Goal: Task Accomplishment & Management: Manage account settings

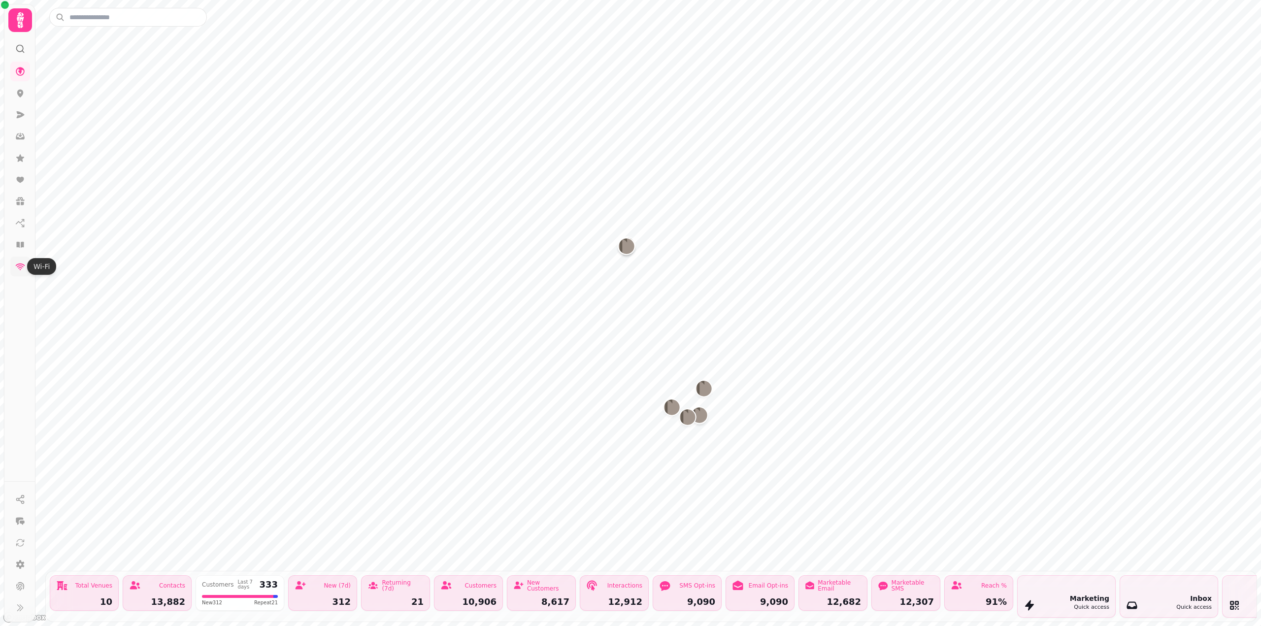
click at [20, 270] on icon at bounding box center [20, 267] width 10 height 10
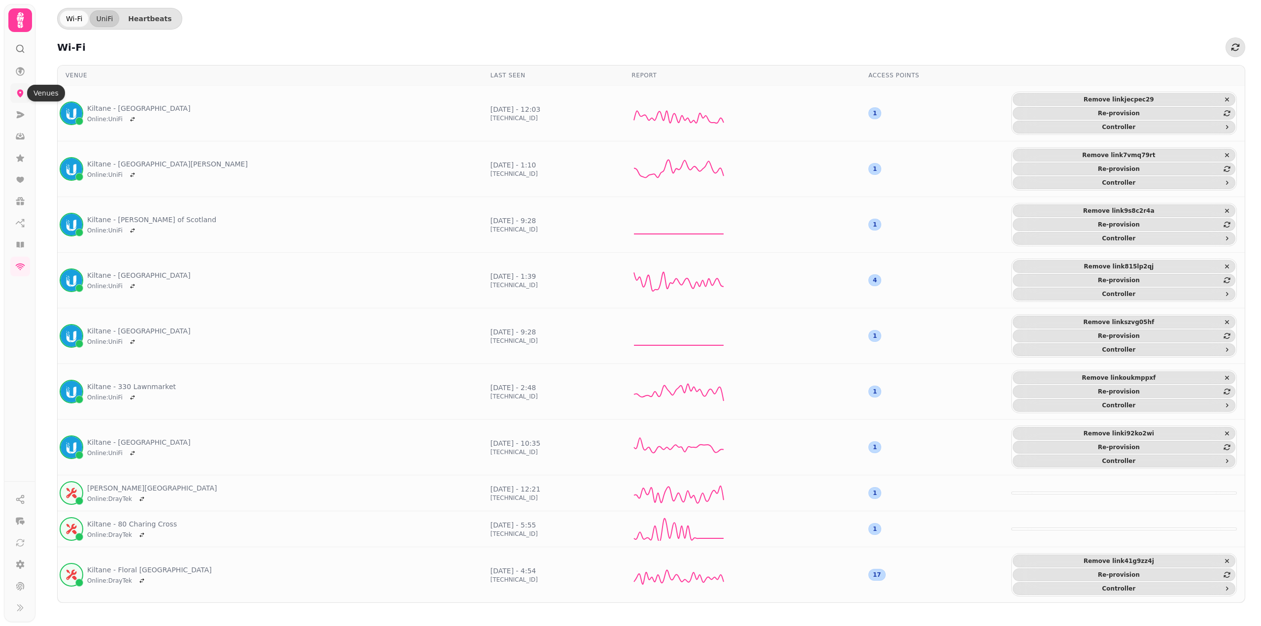
click at [21, 92] on icon at bounding box center [20, 94] width 6 height 8
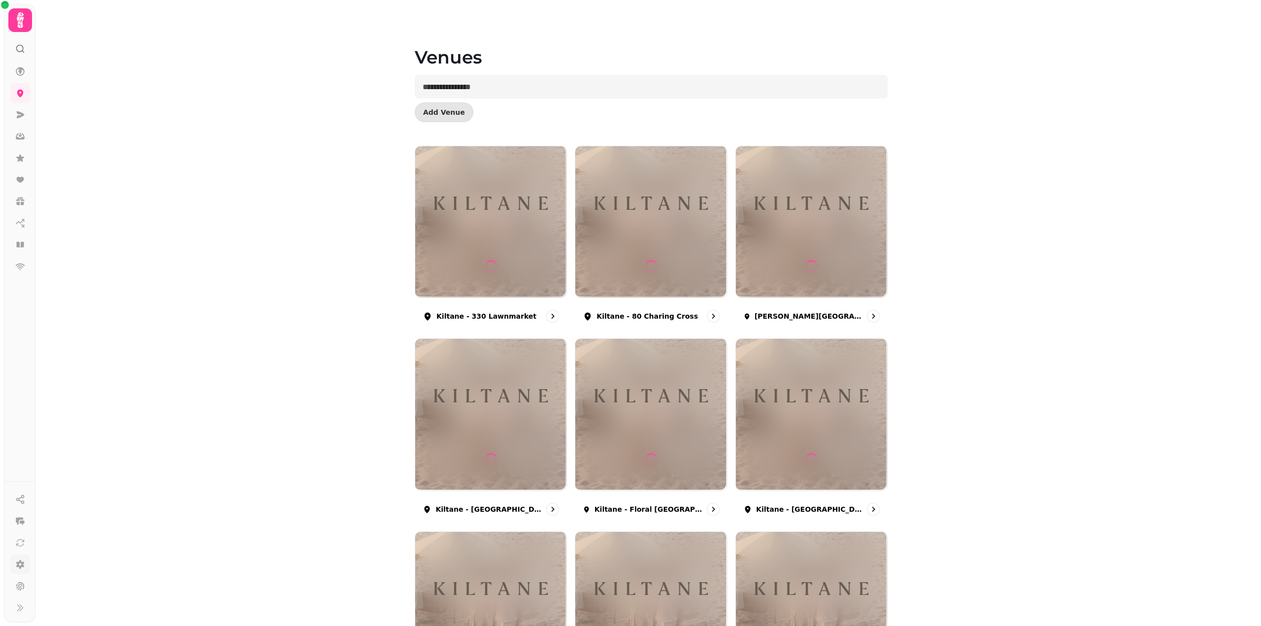
click at [24, 565] on icon at bounding box center [20, 565] width 10 height 10
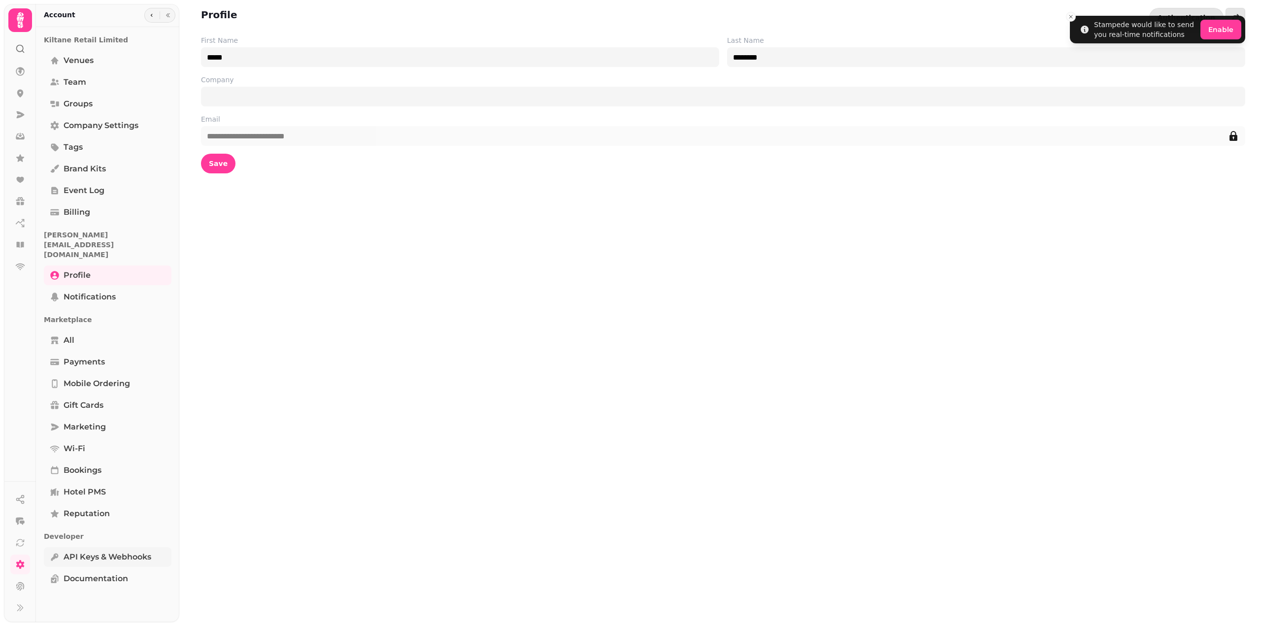
click at [133, 551] on span "API keys & webhooks" at bounding box center [108, 557] width 88 height 12
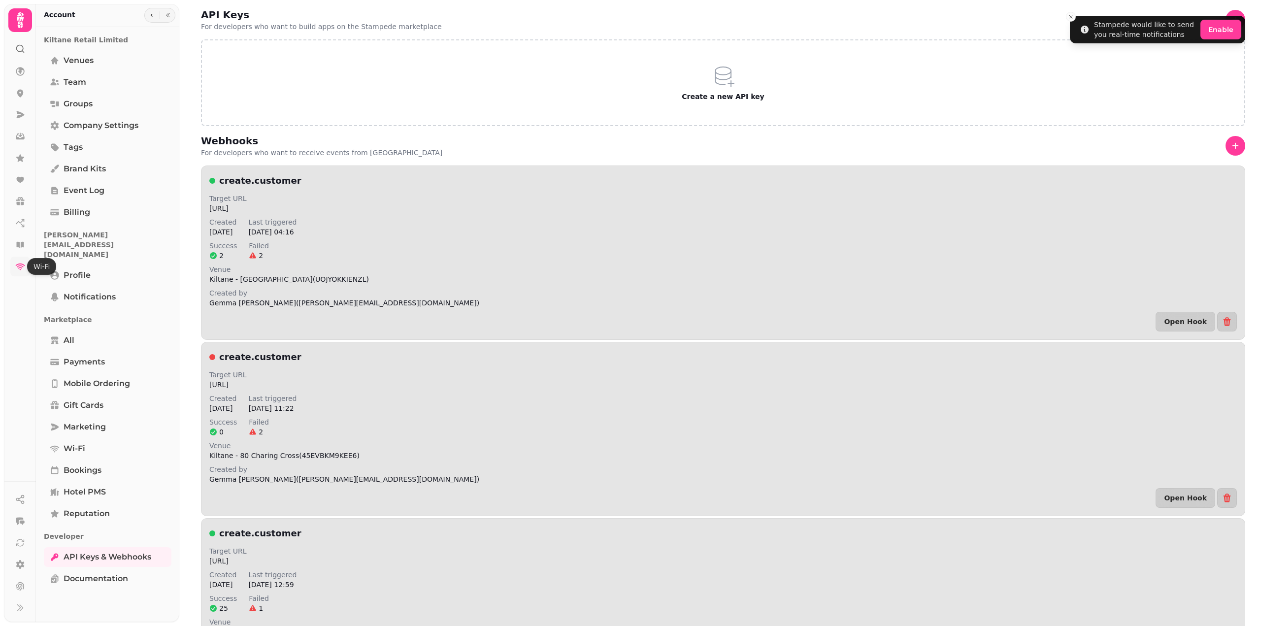
click at [21, 271] on icon at bounding box center [20, 267] width 10 height 10
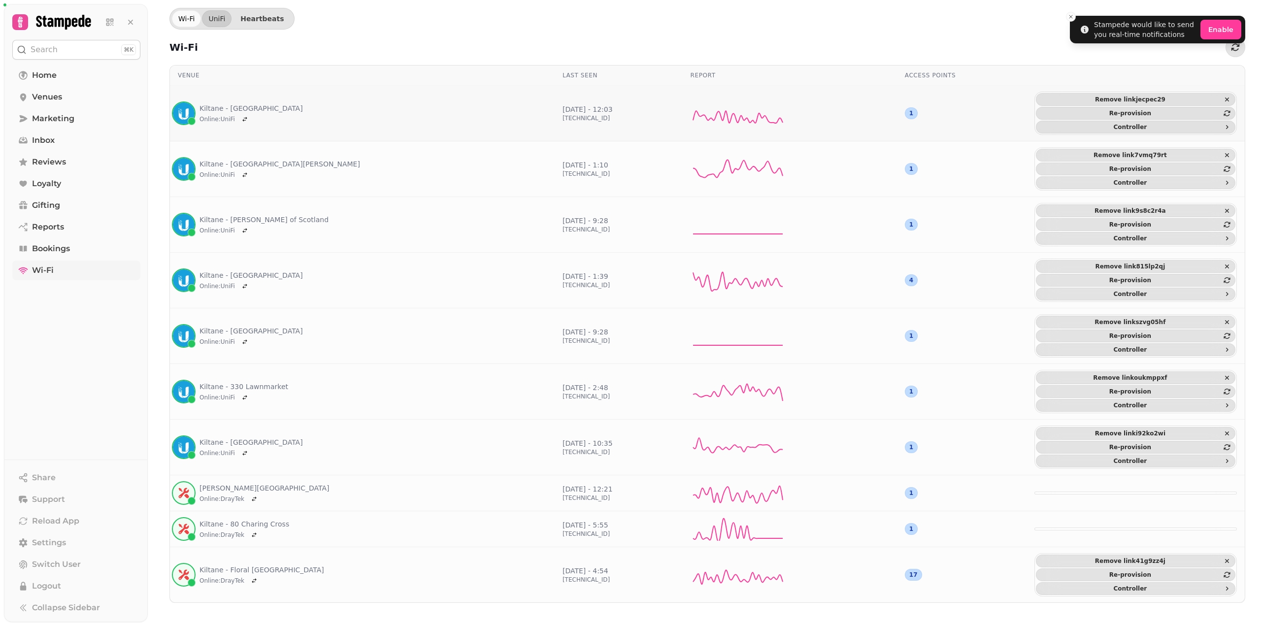
click at [210, 102] on div "Kiltane - [GEOGRAPHIC_DATA] Online : UniFi" at bounding box center [240, 114] width 125 height 24
click at [218, 109] on link "Kiltane - [GEOGRAPHIC_DATA]" at bounding box center [251, 108] width 103 height 10
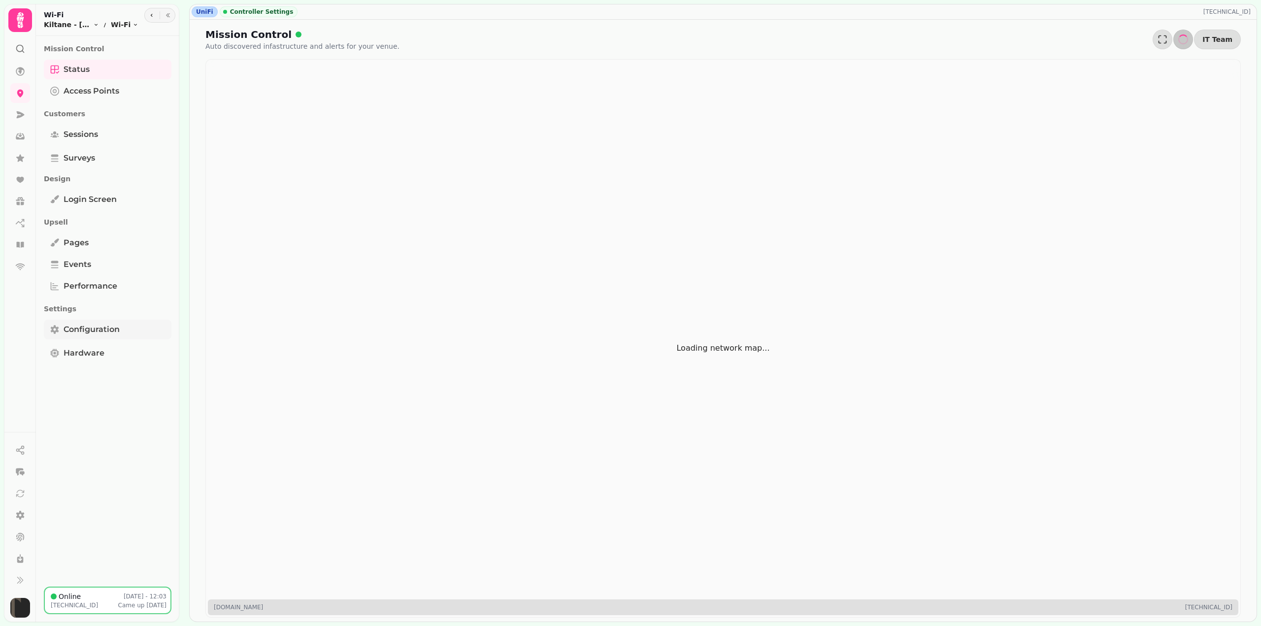
click at [98, 331] on span "Configuration" at bounding box center [92, 330] width 56 height 12
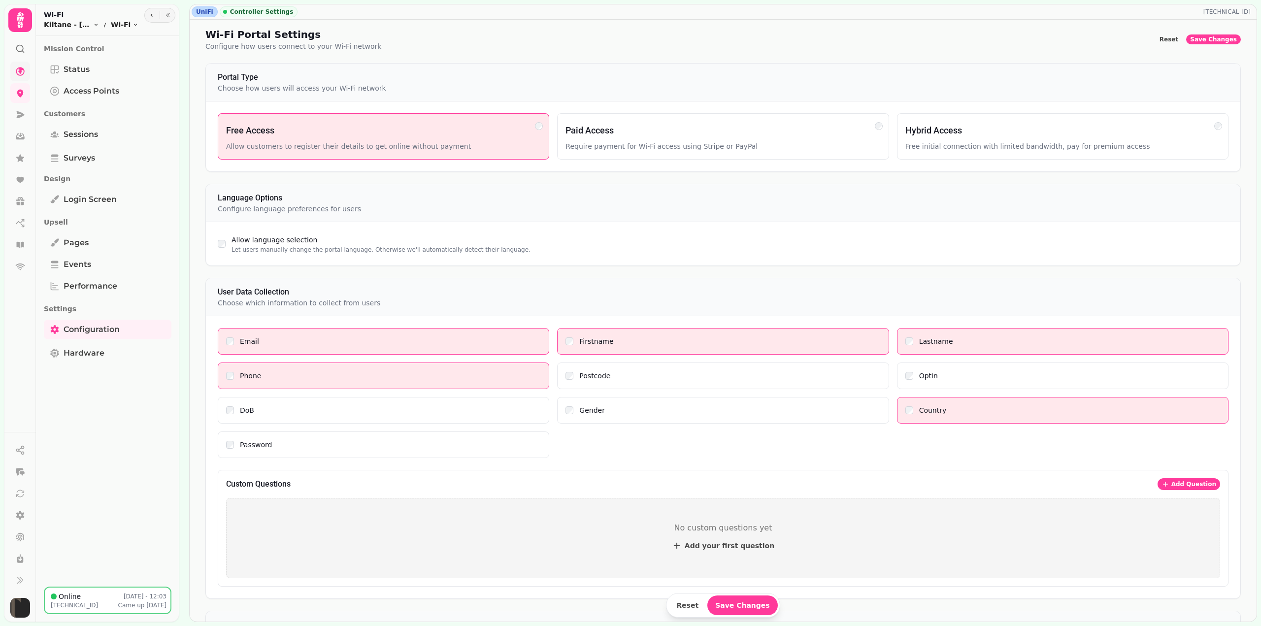
click at [24, 70] on icon at bounding box center [20, 71] width 9 height 9
